Goal: Navigation & Orientation: Find specific page/section

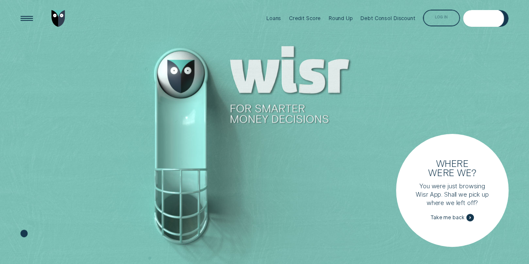
click at [434, 15] on div "Log in" at bounding box center [441, 18] width 37 height 17
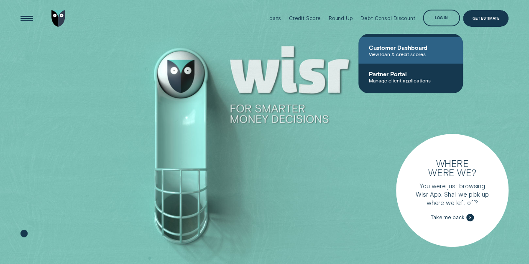
click at [423, 54] on span "View loan & credit scores" at bounding box center [410, 54] width 84 height 6
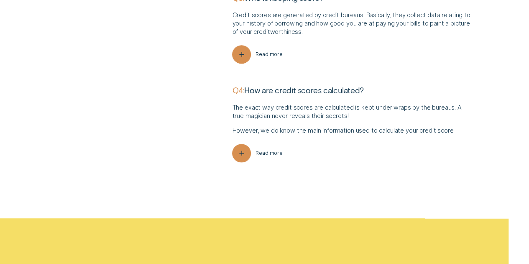
scroll to position [2007, 0]
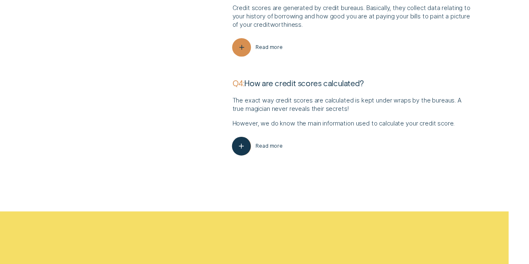
click at [245, 143] on icon "button" at bounding box center [242, 146] width 10 height 13
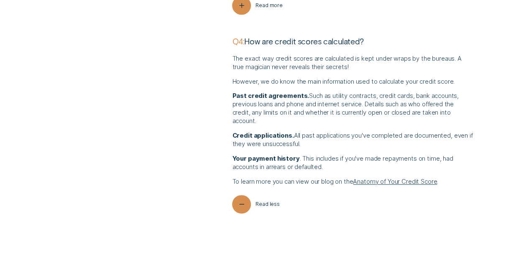
scroll to position [2090, 0]
